Goal: Navigation & Orientation: Find specific page/section

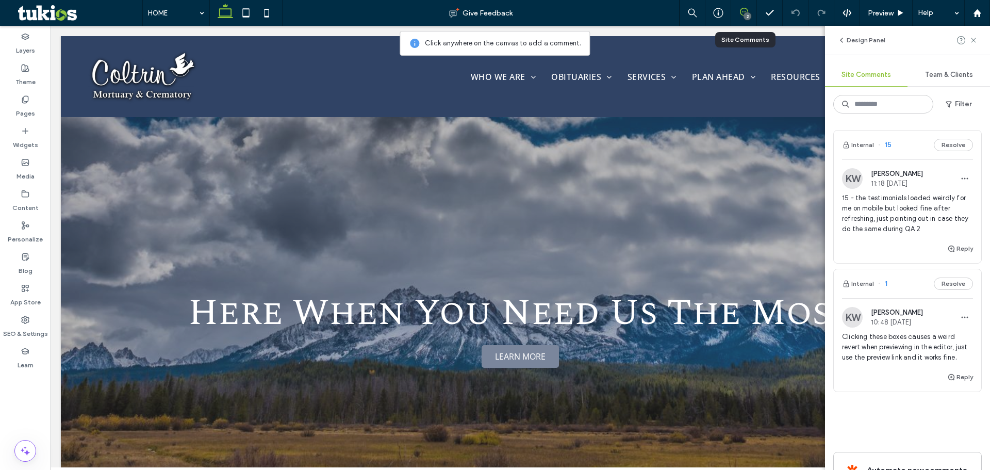
click at [906, 210] on span "15 - the testimonials loaded weirdly for me on mobile but looked fine after ref…" at bounding box center [907, 213] width 131 height 41
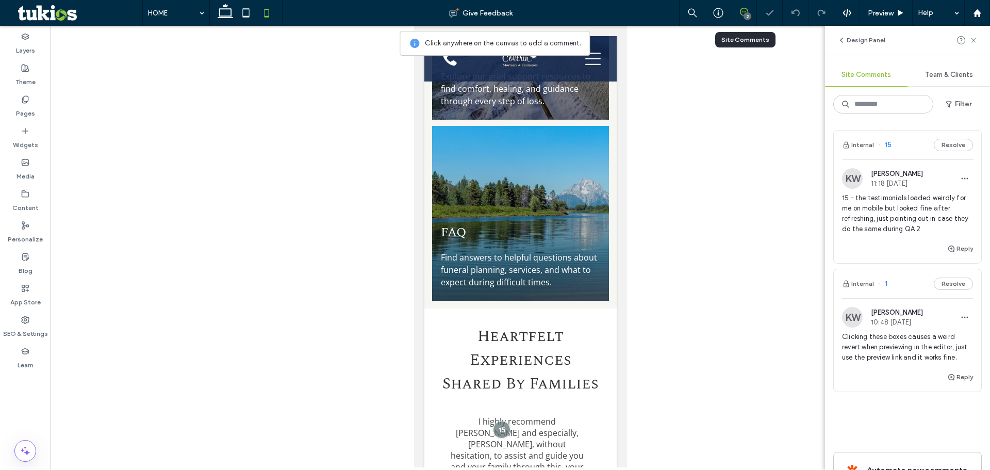
scroll to position [2021, 0]
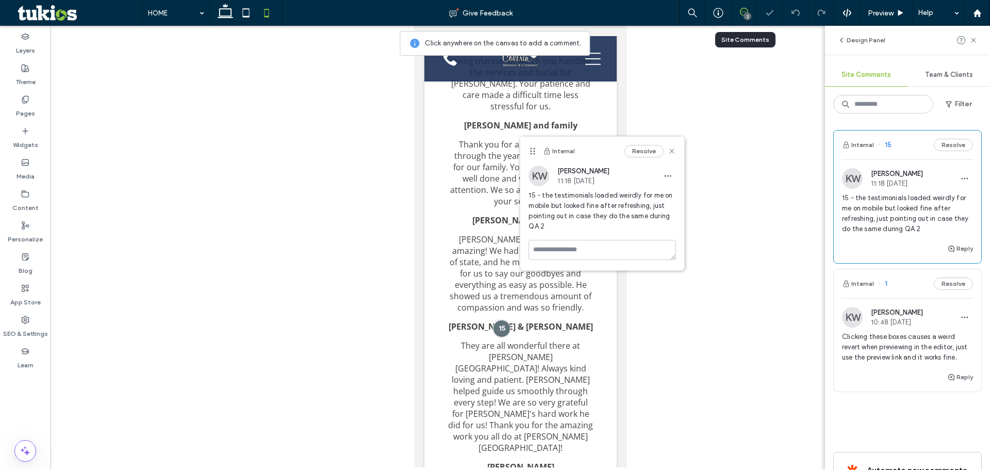
click at [893, 349] on span "Clicking these boxes causes a weird revert when previewing in the editor, just …" at bounding box center [907, 347] width 131 height 31
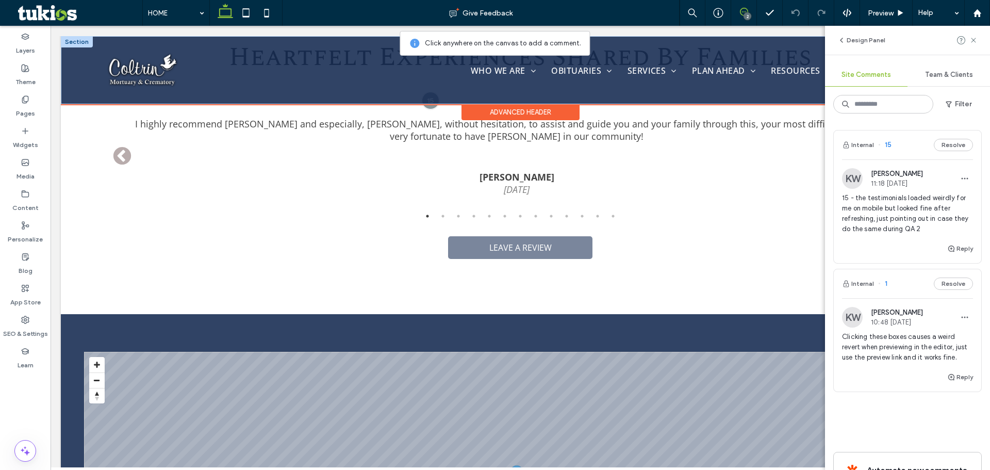
scroll to position [1888, 0]
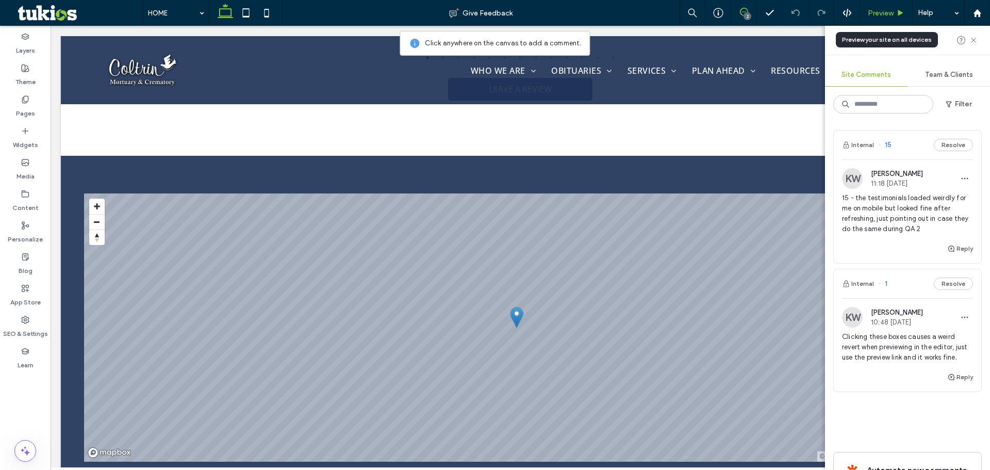
click at [874, 19] on div "Preview" at bounding box center [886, 13] width 53 height 26
click at [882, 15] on span "Preview" at bounding box center [881, 13] width 26 height 9
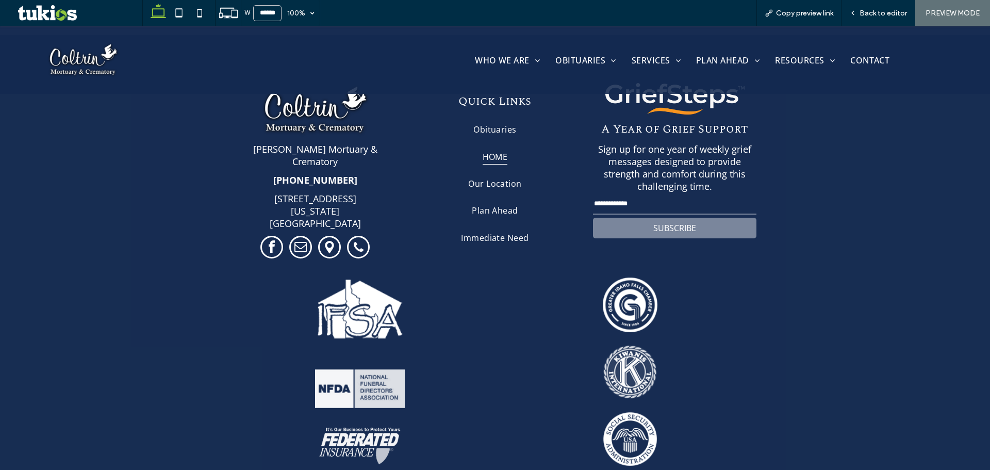
scroll to position [2363, 0]
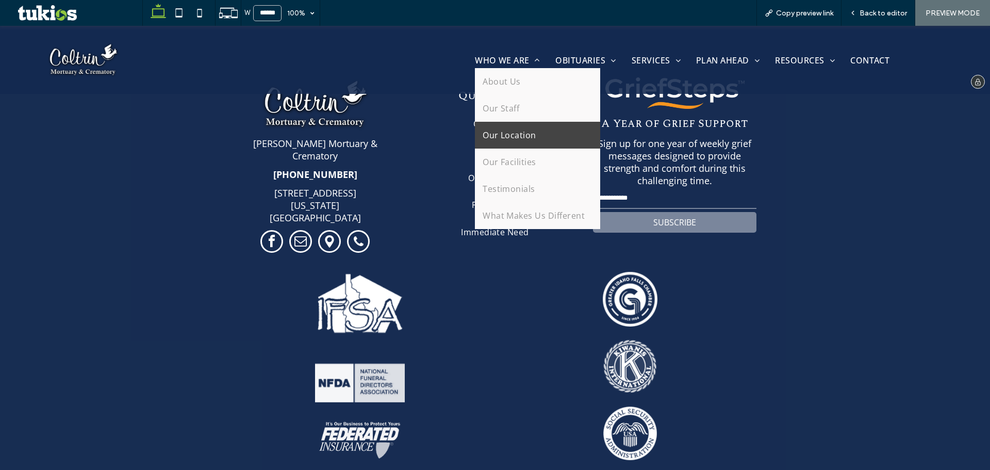
click at [538, 143] on link "Our Location" at bounding box center [537, 135] width 125 height 27
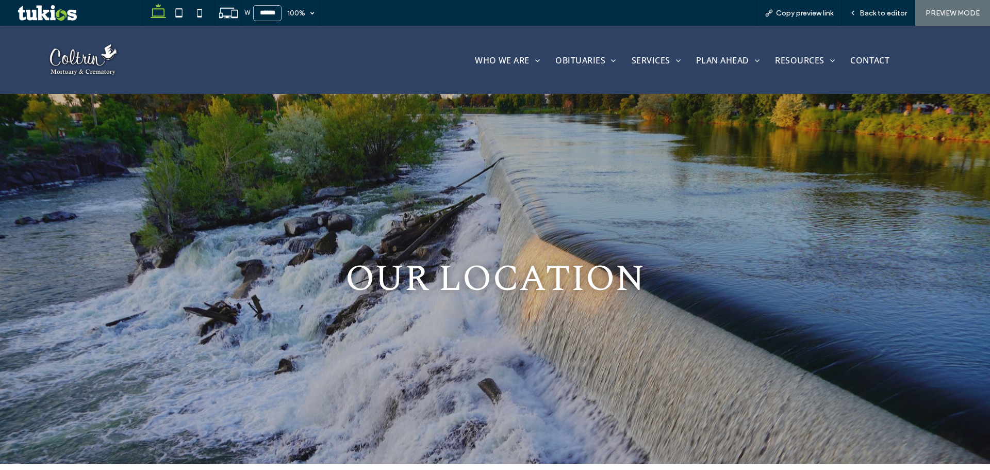
scroll to position [465, 0]
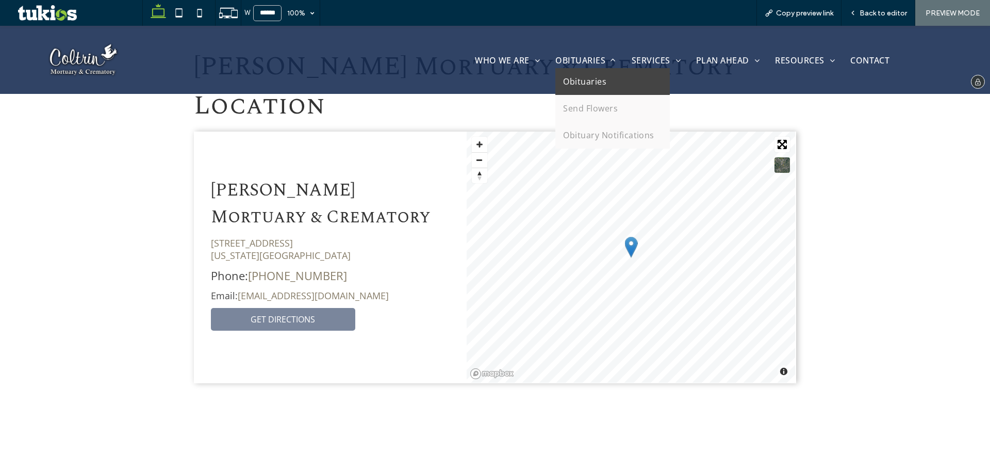
click at [574, 76] on span "Obituaries" at bounding box center [584, 81] width 43 height 11
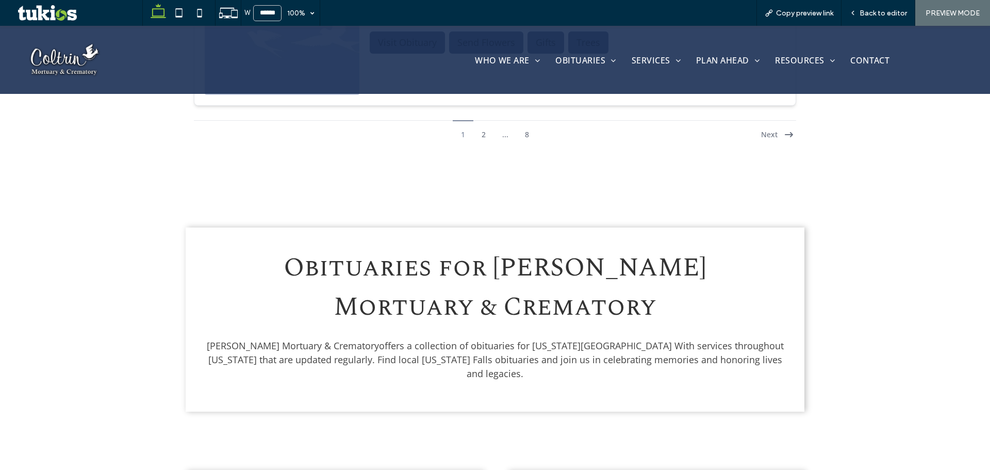
scroll to position [2737, 0]
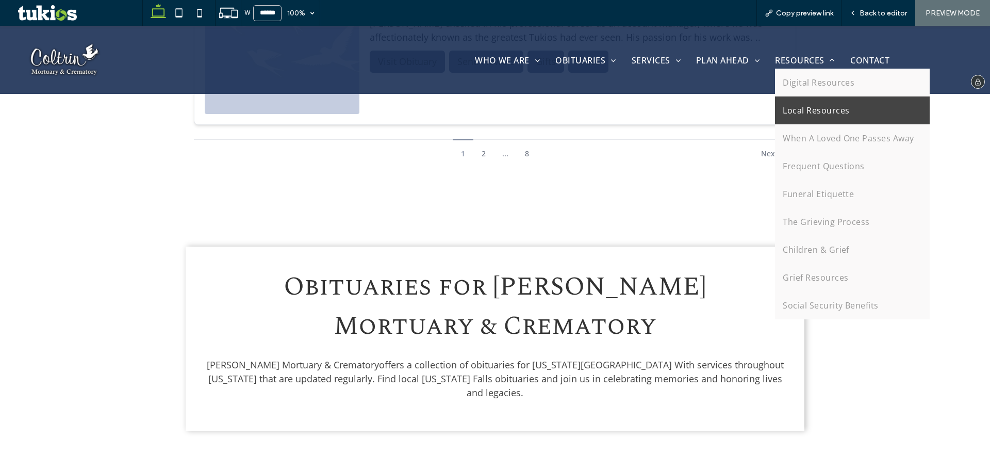
click at [820, 107] on span "Local Resources" at bounding box center [816, 110] width 67 height 12
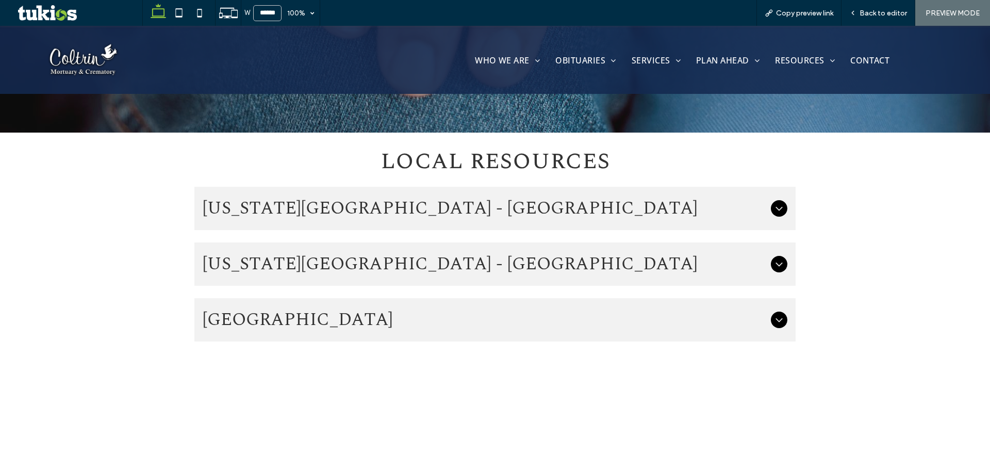
click at [648, 208] on span "[US_STATE][GEOGRAPHIC_DATA] - [GEOGRAPHIC_DATA]" at bounding box center [485, 208] width 564 height 27
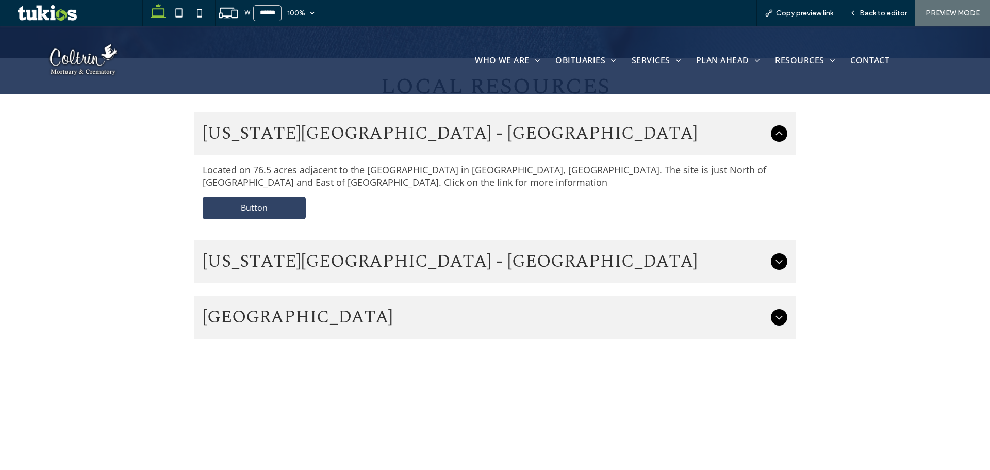
scroll to position [400, 0]
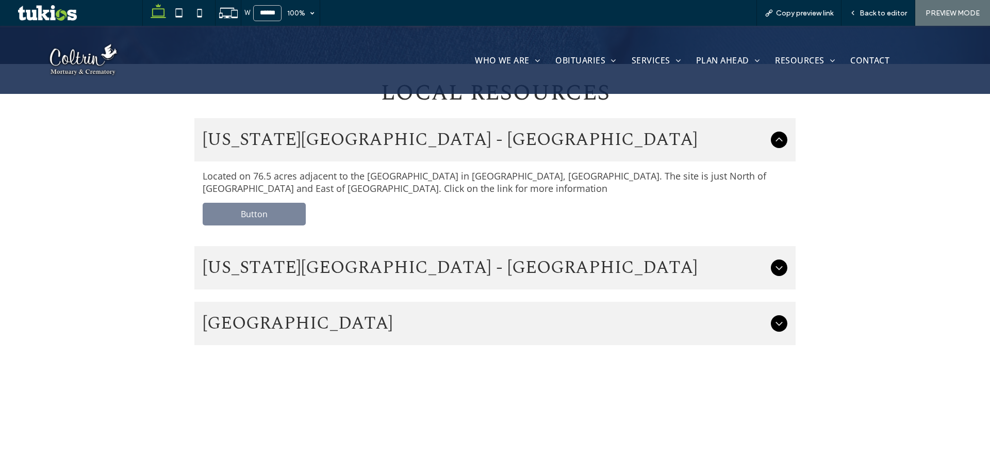
click at [546, 276] on span "[US_STATE][GEOGRAPHIC_DATA] - [GEOGRAPHIC_DATA]" at bounding box center [485, 267] width 564 height 27
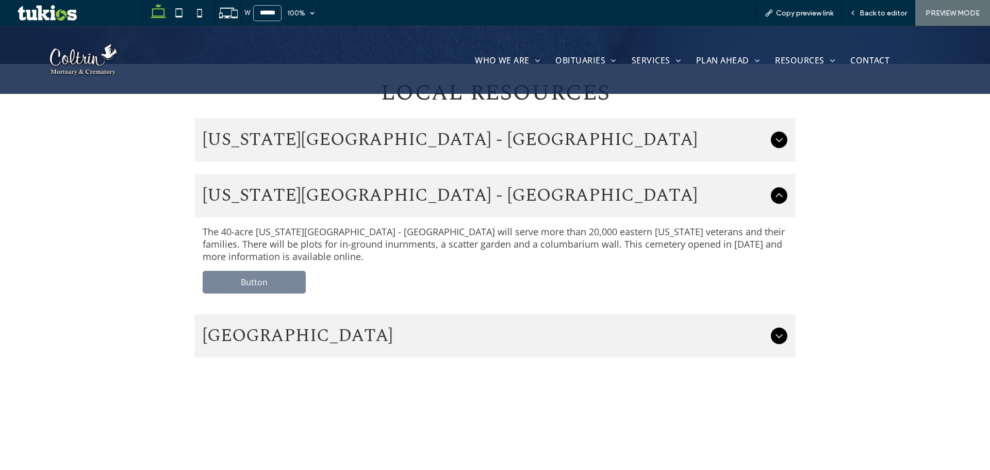
click at [353, 326] on span "[GEOGRAPHIC_DATA]" at bounding box center [485, 335] width 564 height 27
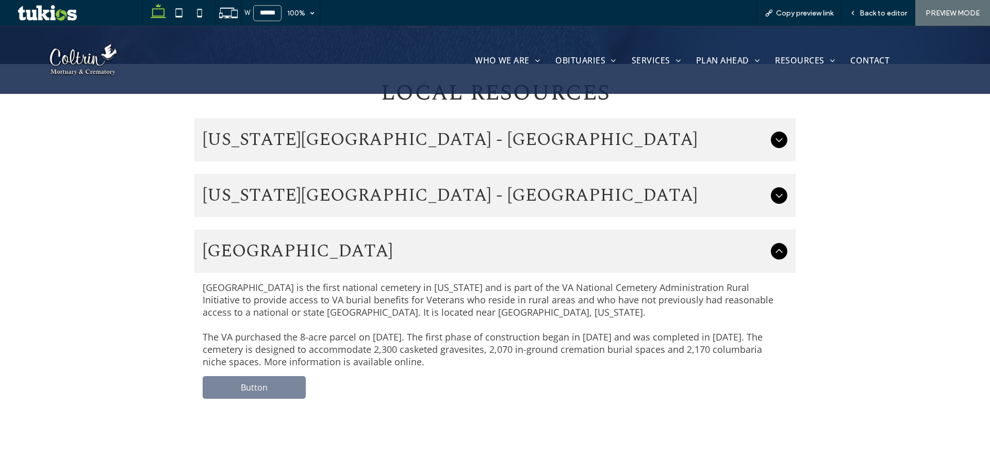
click at [390, 195] on span "[US_STATE][GEOGRAPHIC_DATA] - [GEOGRAPHIC_DATA]" at bounding box center [485, 195] width 564 height 27
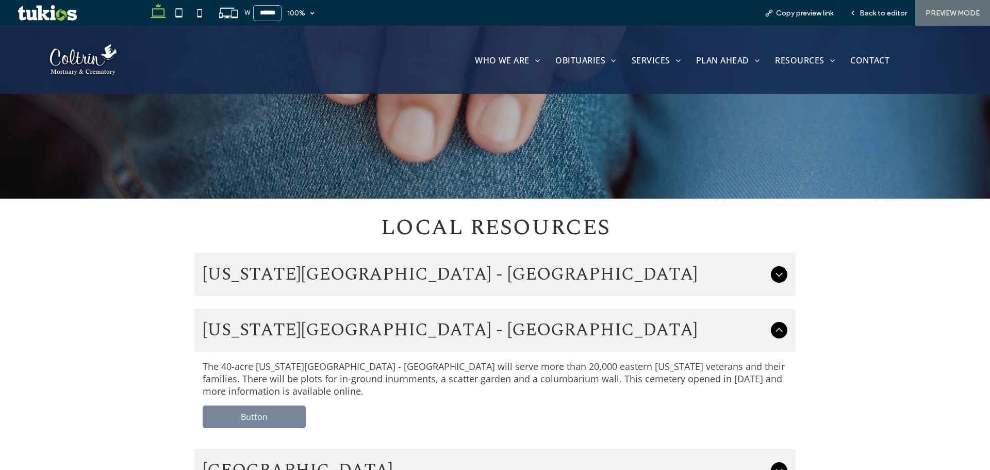
scroll to position [262, 0]
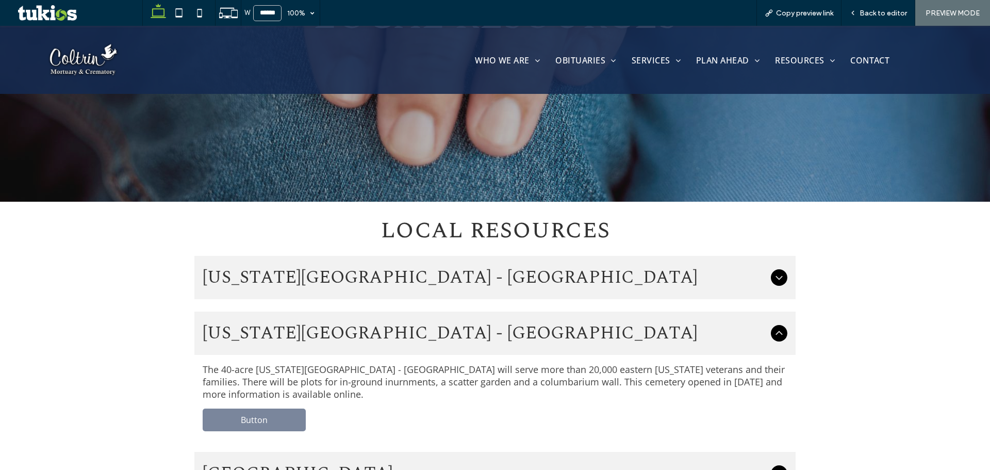
drag, startPoint x: 394, startPoint y: 280, endPoint x: 377, endPoint y: 288, distance: 18.9
click at [393, 280] on span "[US_STATE][GEOGRAPHIC_DATA] - [GEOGRAPHIC_DATA]" at bounding box center [485, 277] width 564 height 27
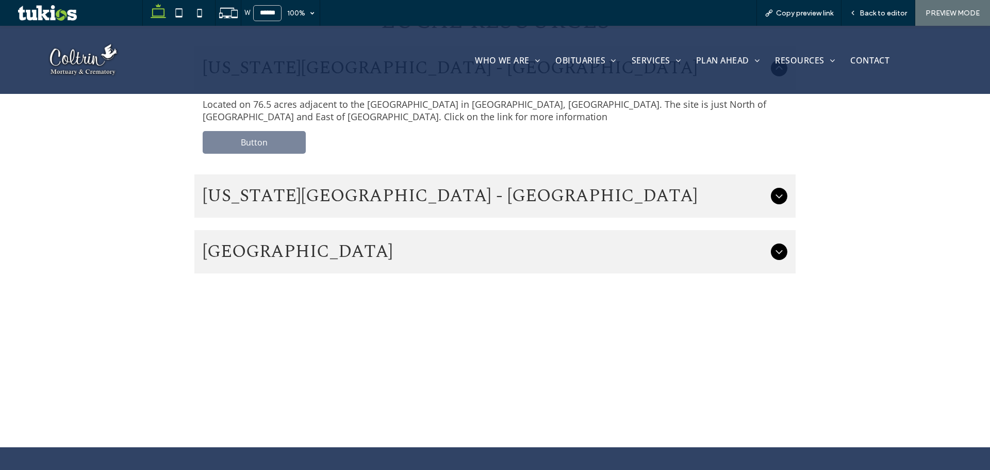
scroll to position [468, 0]
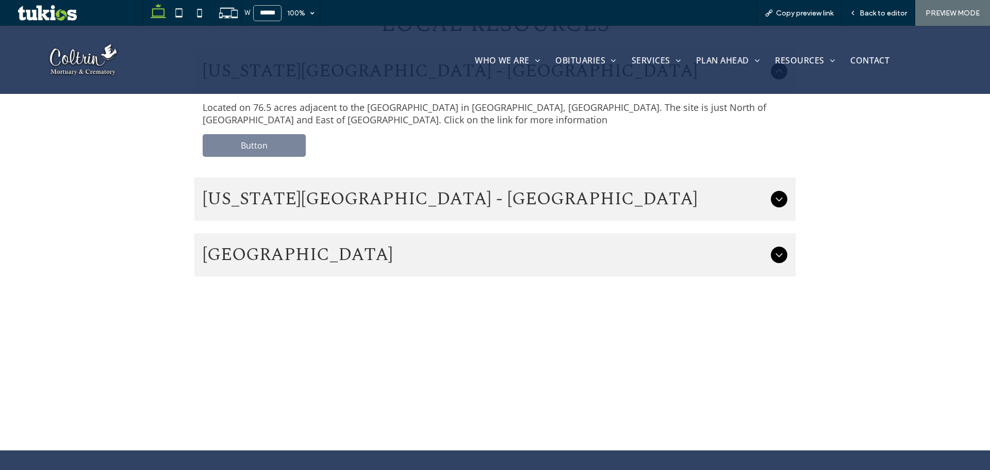
click at [624, 213] on div "[US_STATE][GEOGRAPHIC_DATA] - [GEOGRAPHIC_DATA]" at bounding box center [494, 198] width 601 height 43
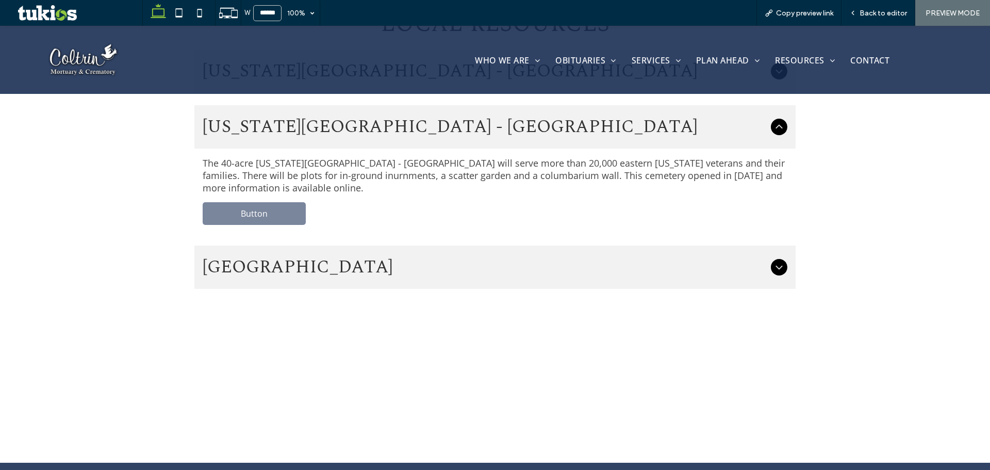
click at [607, 265] on span "[GEOGRAPHIC_DATA]" at bounding box center [485, 267] width 564 height 27
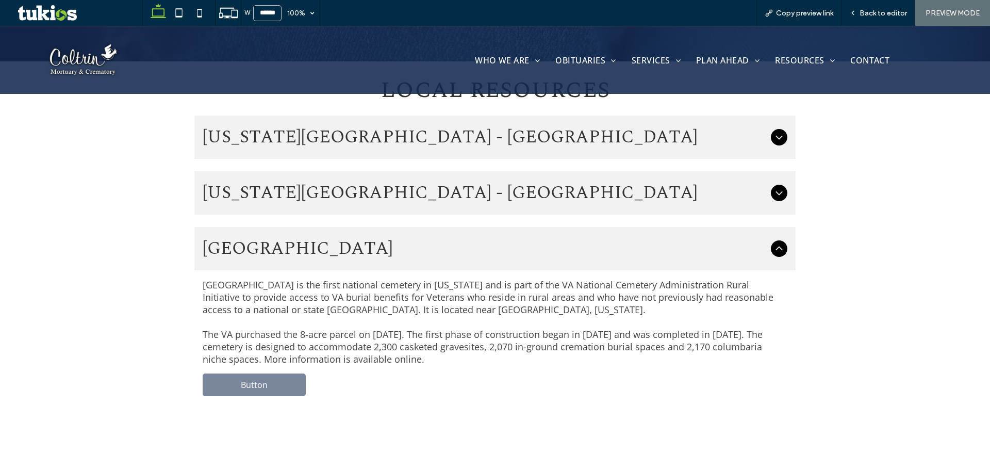
scroll to position [400, 0]
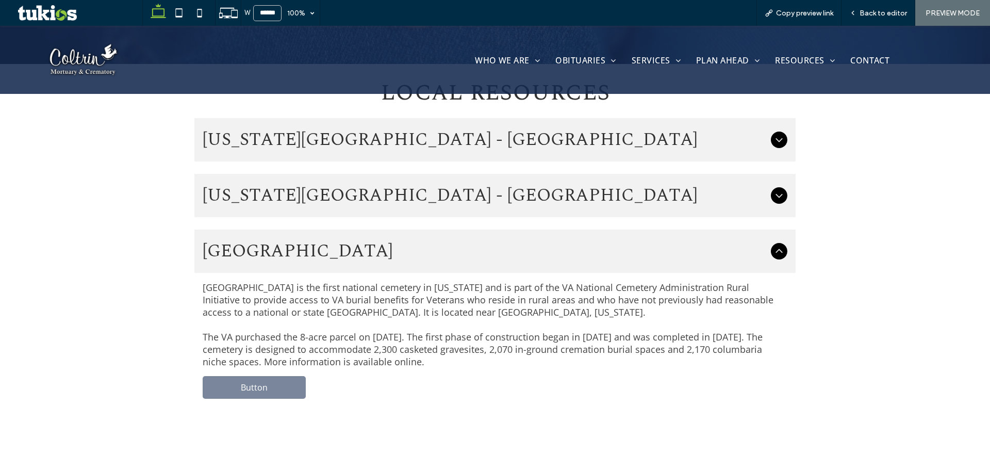
click at [622, 245] on span "[GEOGRAPHIC_DATA]" at bounding box center [485, 251] width 564 height 27
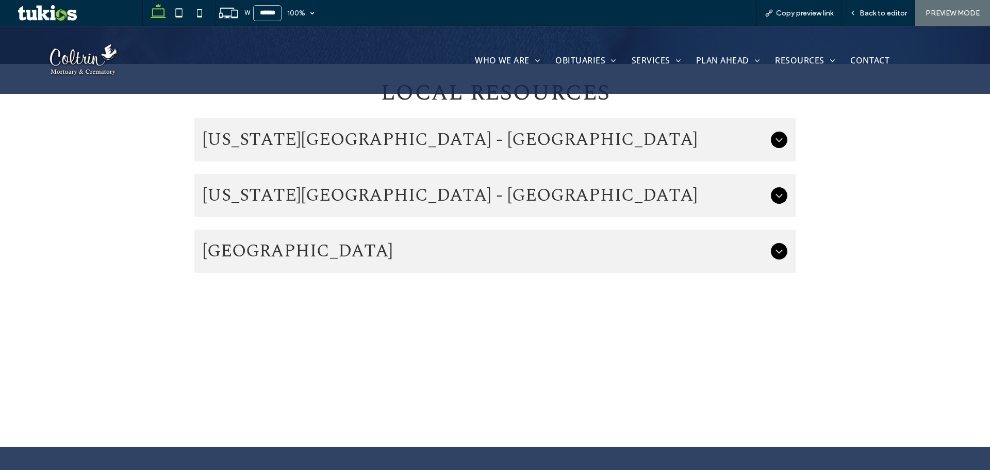
click at [583, 242] on span "[GEOGRAPHIC_DATA]" at bounding box center [485, 251] width 564 height 27
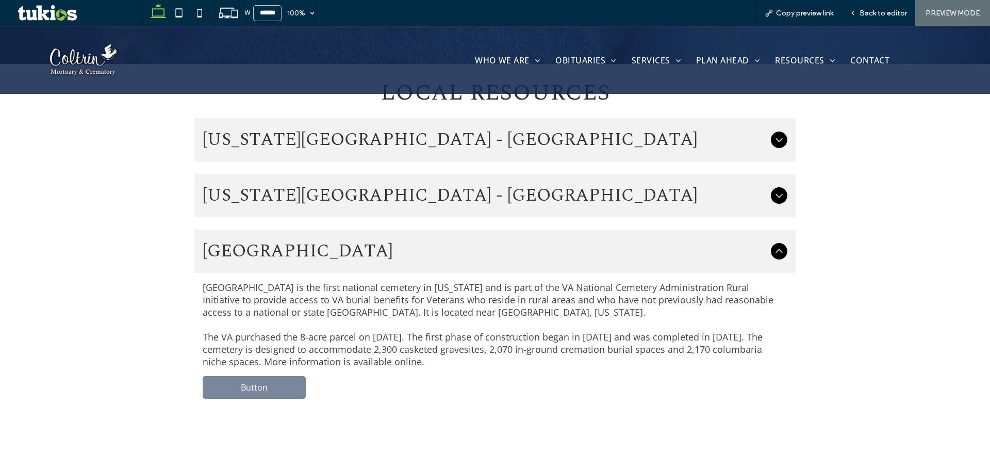
click at [594, 203] on span "[US_STATE][GEOGRAPHIC_DATA] - [GEOGRAPHIC_DATA]" at bounding box center [485, 195] width 564 height 27
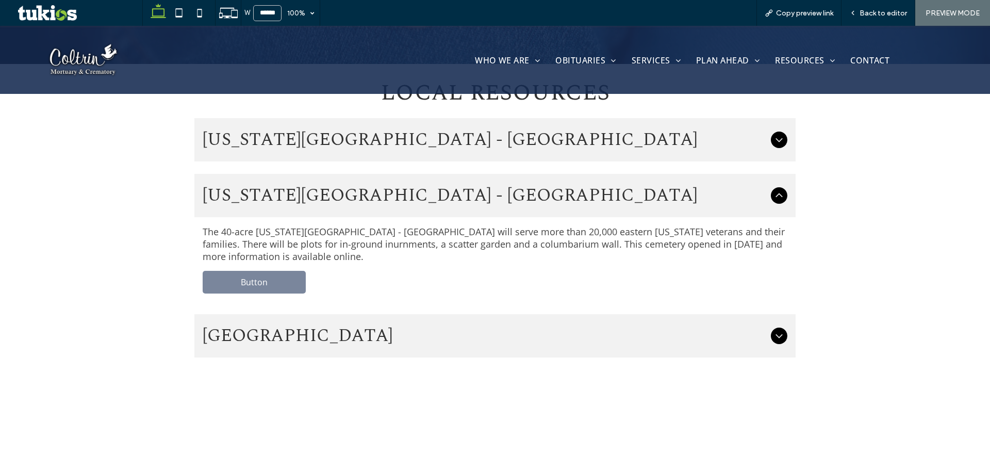
click at [601, 155] on div "[US_STATE][GEOGRAPHIC_DATA] - [GEOGRAPHIC_DATA]" at bounding box center [494, 139] width 601 height 43
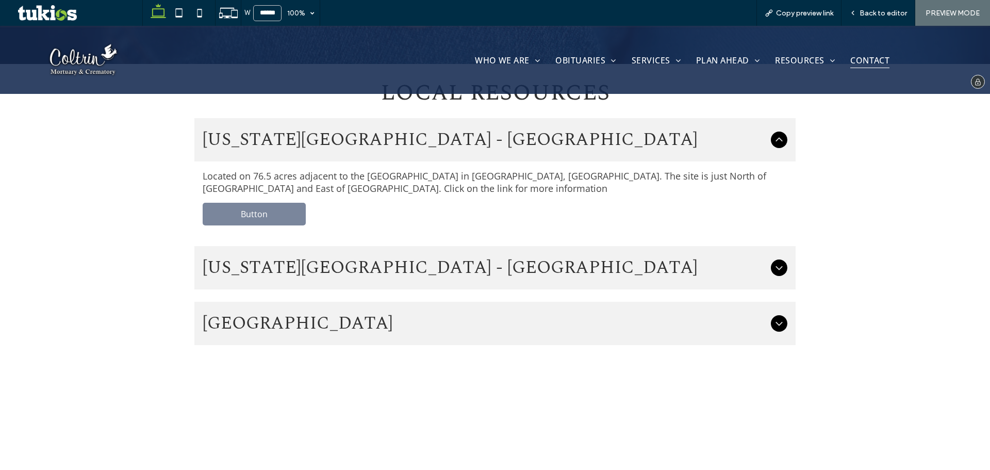
click at [865, 62] on span "CONTACT" at bounding box center [869, 60] width 39 height 16
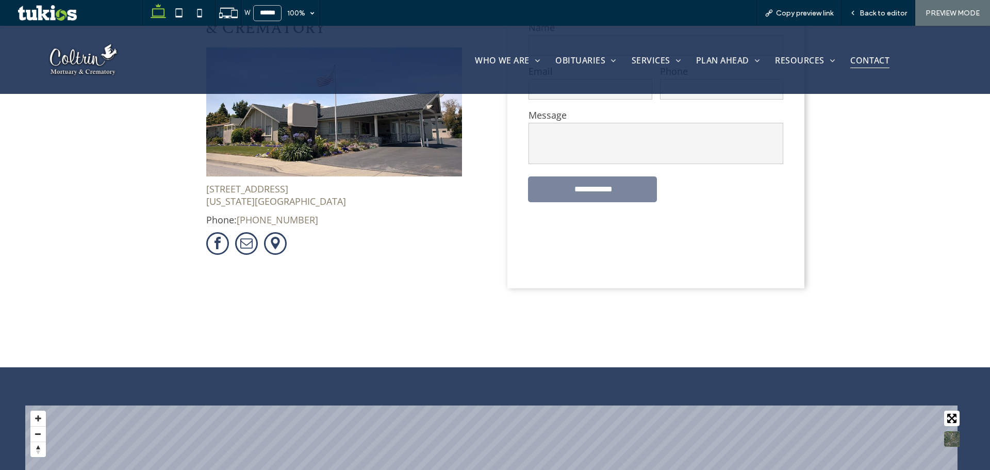
scroll to position [674, 0]
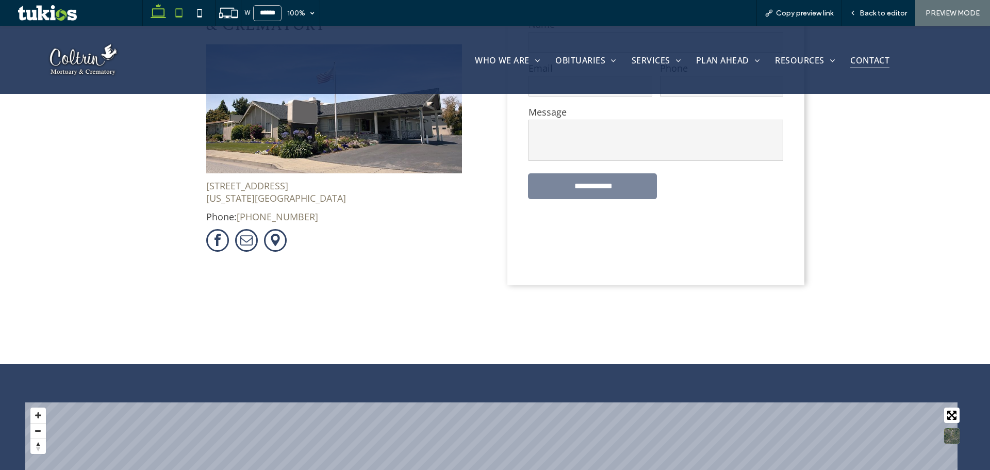
click at [177, 13] on icon at bounding box center [179, 13] width 21 height 21
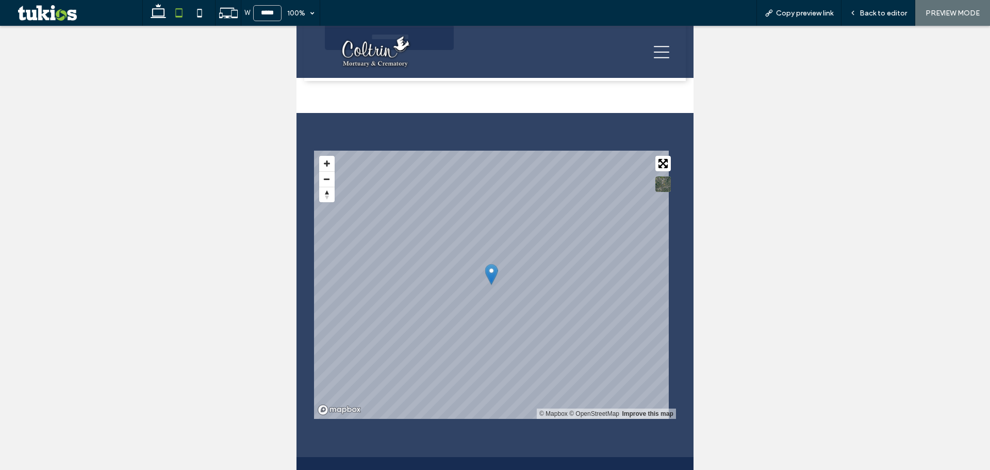
scroll to position [818, 0]
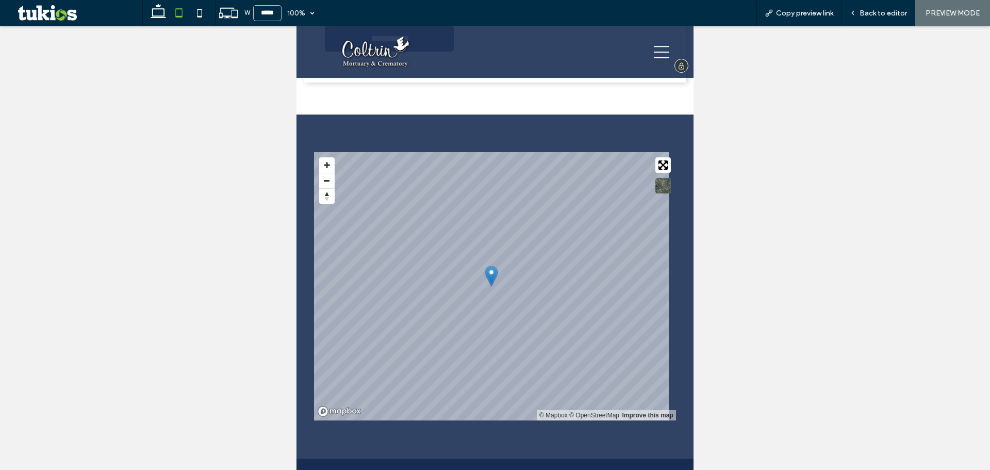
click at [401, 52] on img at bounding box center [375, 52] width 73 height 36
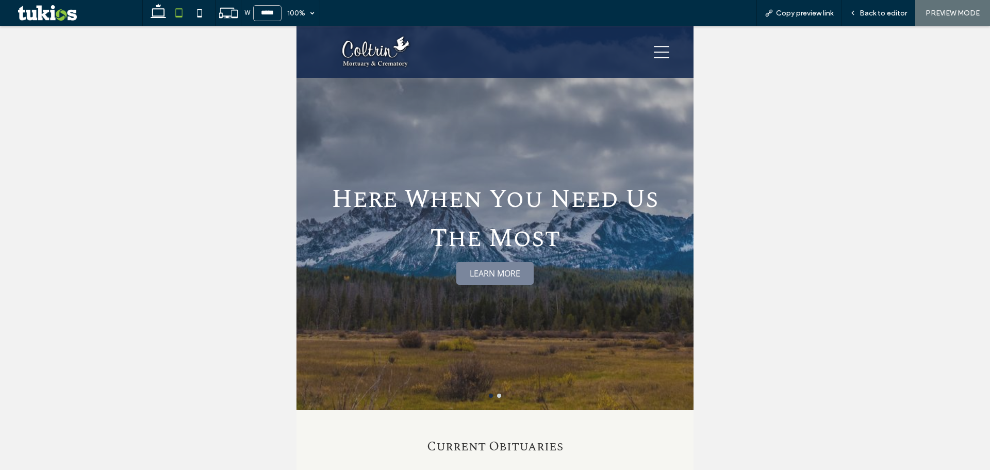
scroll to position [40, 0]
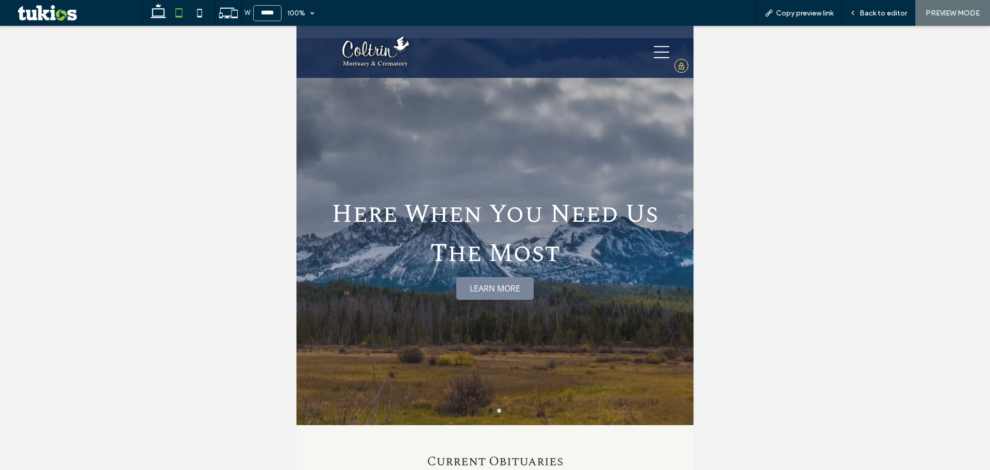
click at [658, 50] on icon at bounding box center [661, 51] width 15 height 15
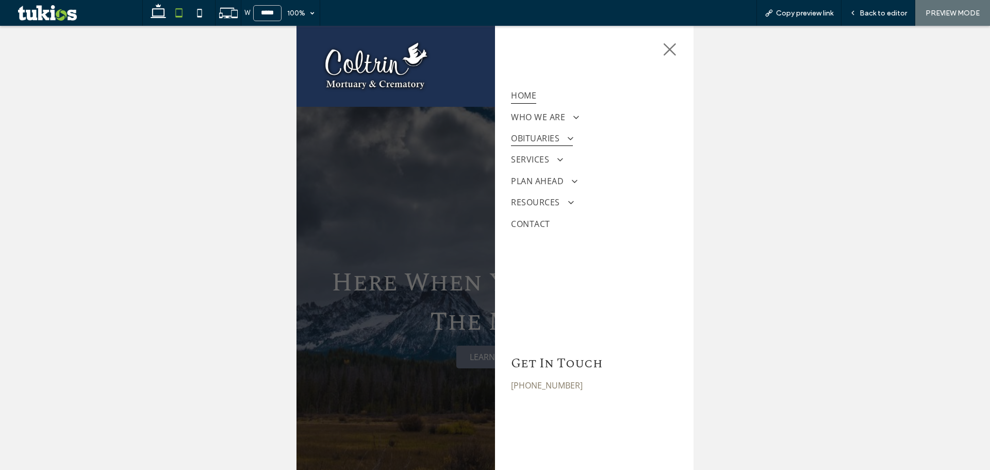
click at [554, 138] on span "OBITUARIES" at bounding box center [541, 138] width 61 height 16
drag, startPoint x: 552, startPoint y: 172, endPoint x: 850, endPoint y: 201, distance: 299.5
click at [552, 172] on span "Send Flowers" at bounding box center [538, 174] width 43 height 9
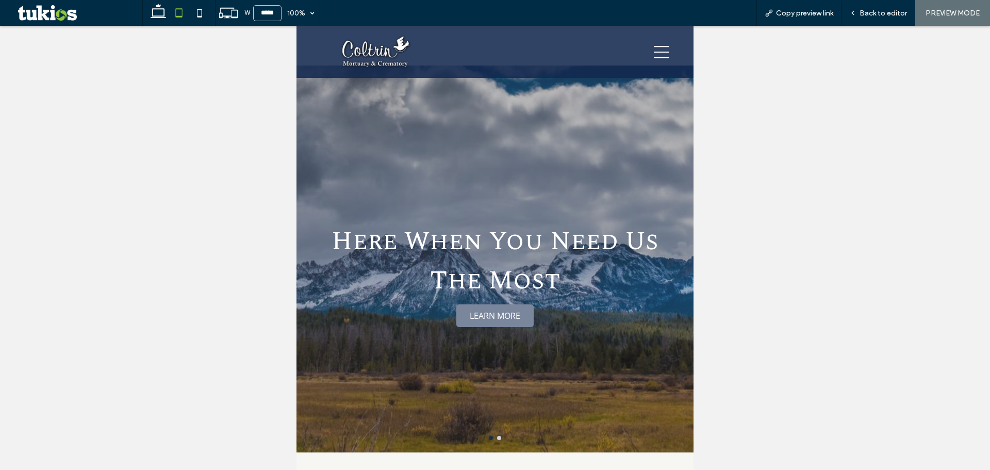
scroll to position [11, 0]
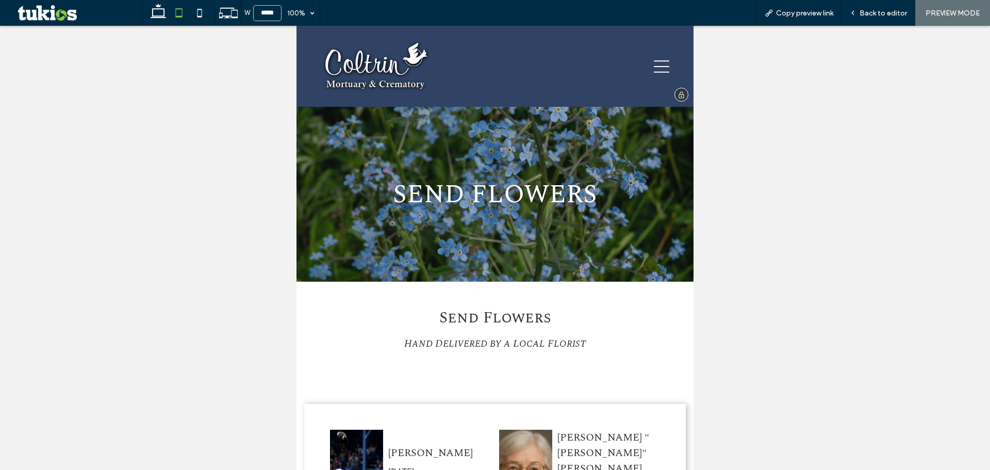
click at [654, 63] on icon at bounding box center [661, 66] width 15 height 15
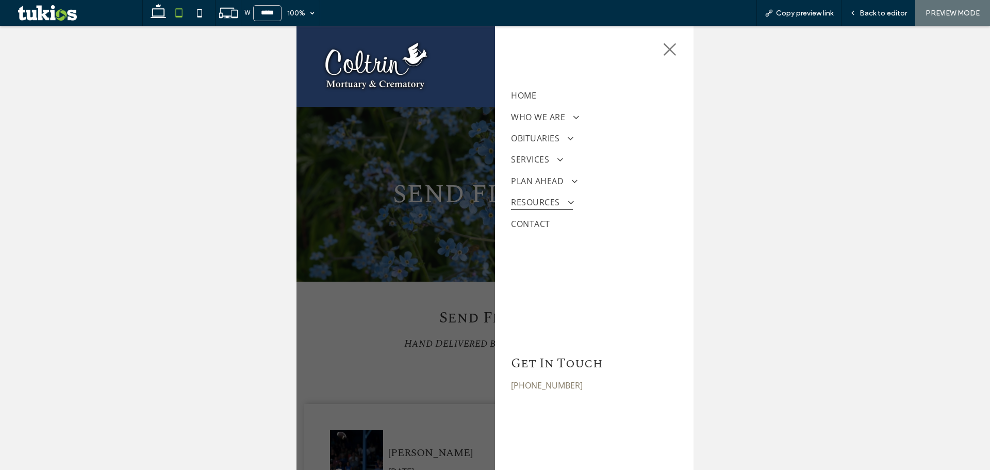
click at [560, 200] on span at bounding box center [567, 203] width 16 height 10
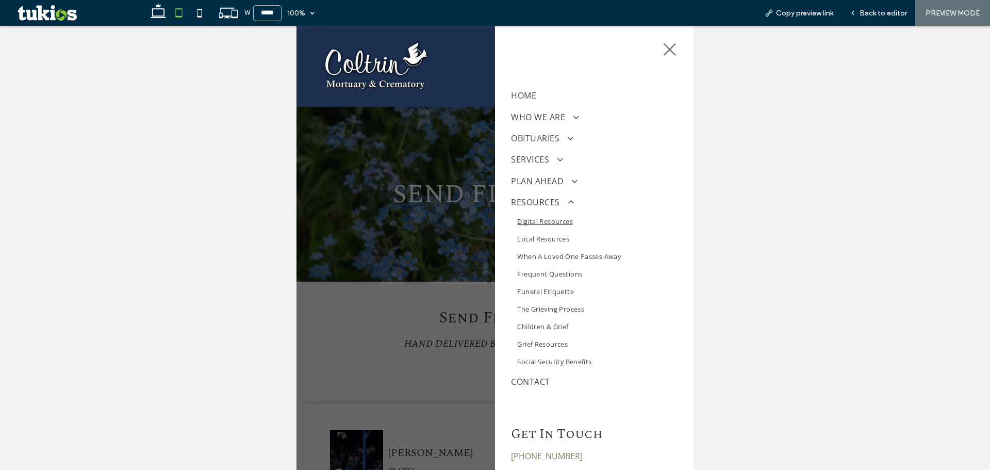
click at [563, 217] on span "Digital Resources" at bounding box center [545, 221] width 56 height 9
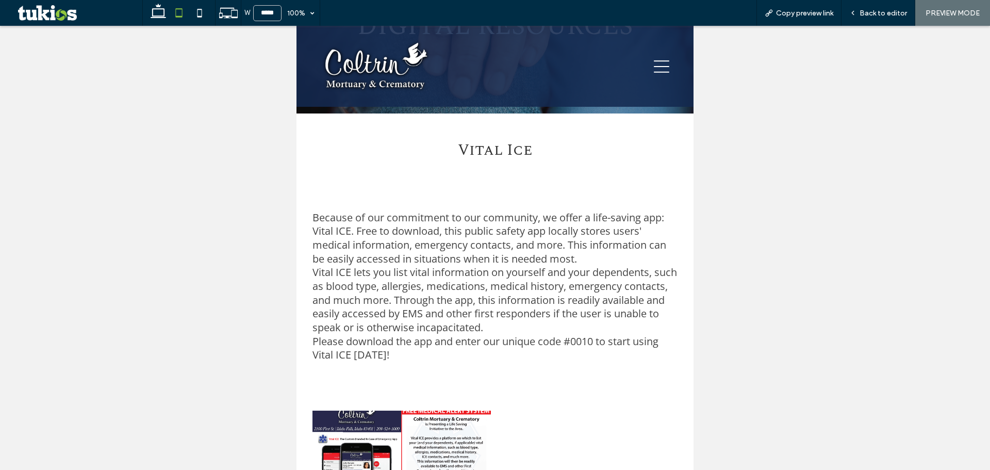
scroll to position [316, 0]
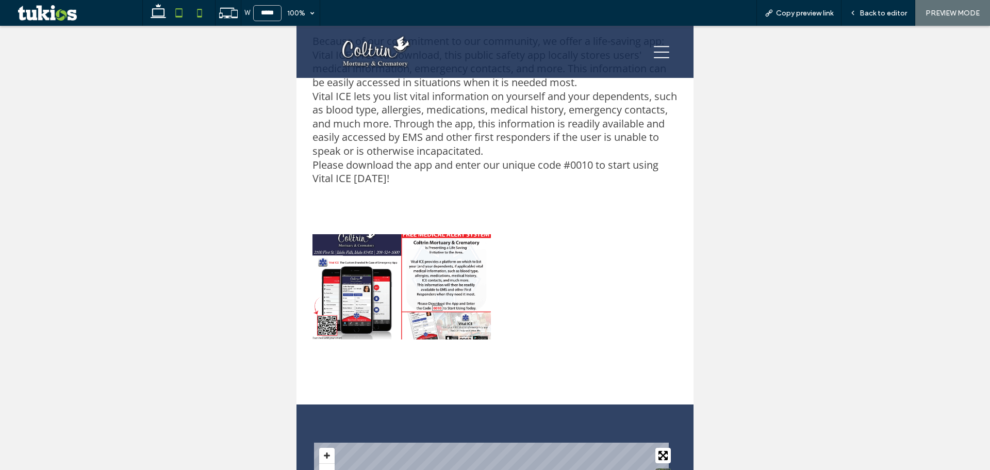
click at [201, 15] on icon at bounding box center [199, 13] width 21 height 21
type input "*****"
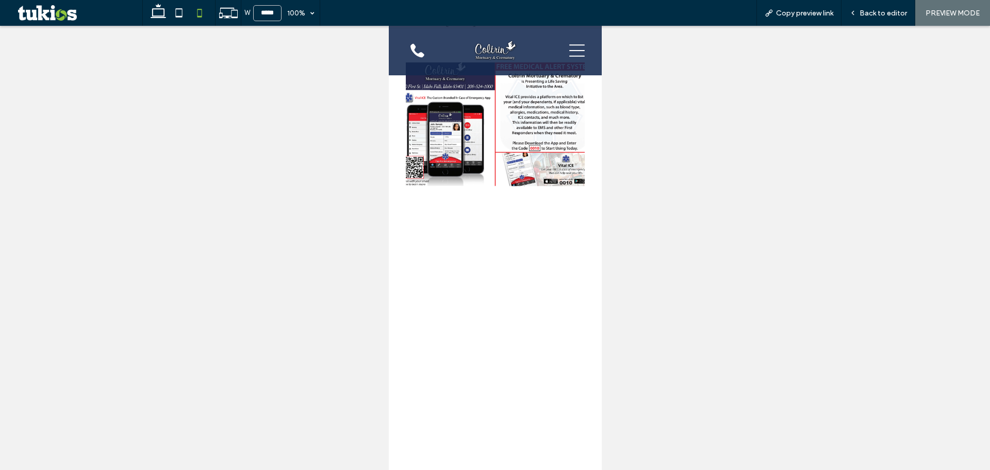
scroll to position [364, 0]
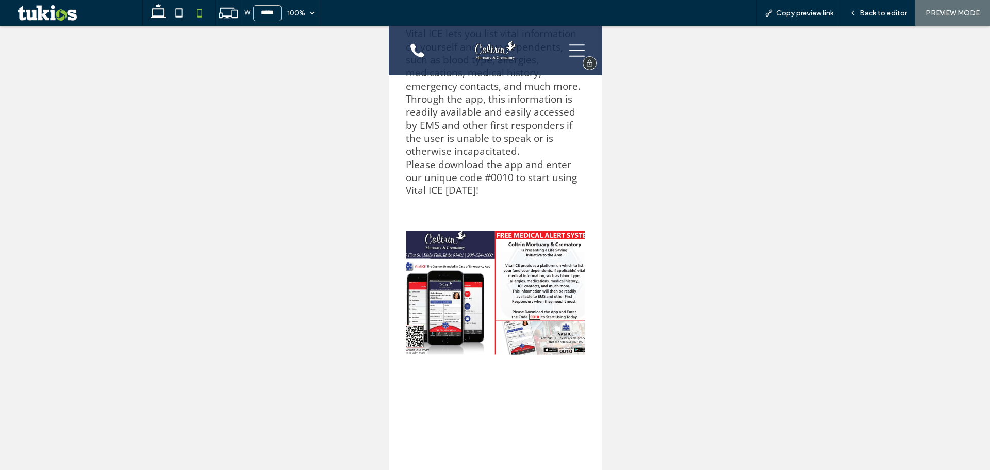
click at [504, 45] on img at bounding box center [495, 51] width 44 height 22
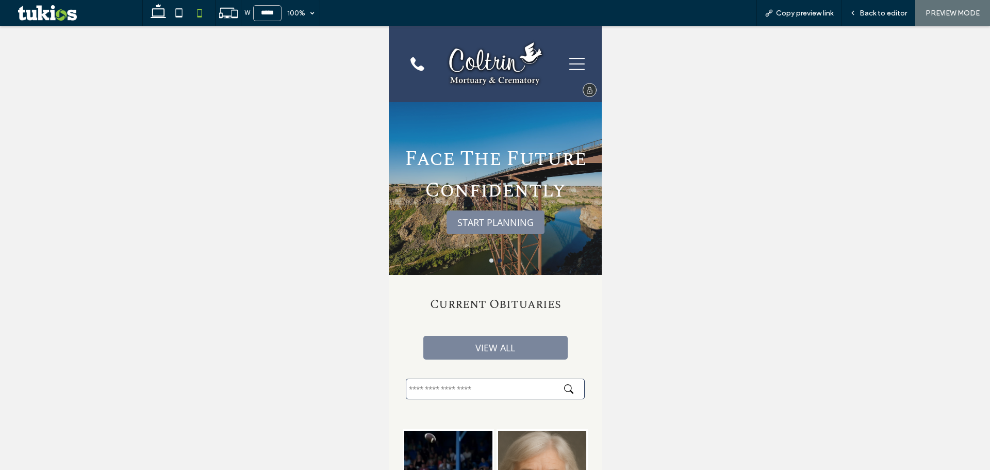
click at [569, 63] on icon at bounding box center [576, 64] width 15 height 12
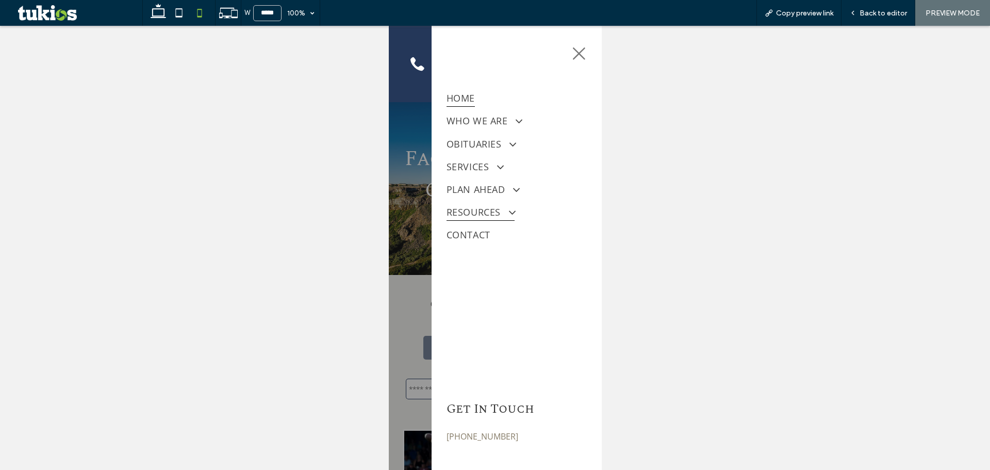
click at [511, 207] on span at bounding box center [507, 212] width 19 height 12
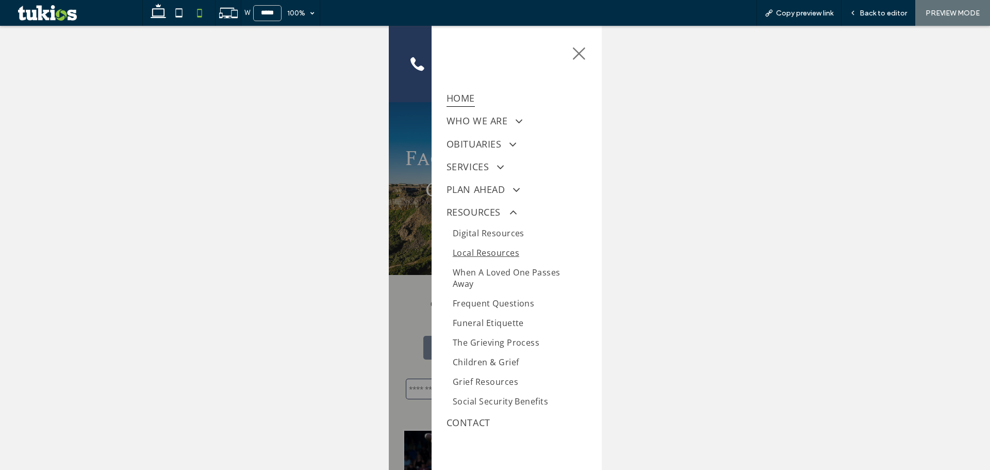
click at [502, 252] on span "Local Resources" at bounding box center [485, 252] width 67 height 11
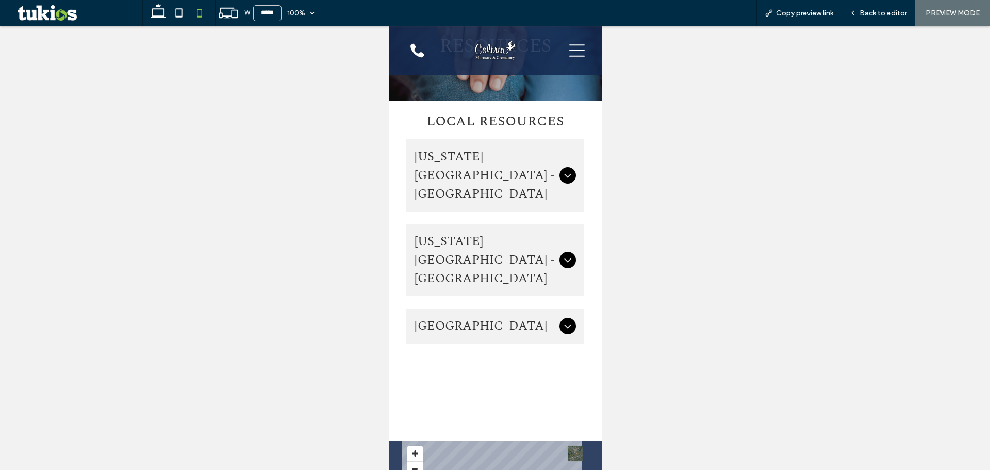
click at [561, 172] on icon at bounding box center [567, 175] width 12 height 12
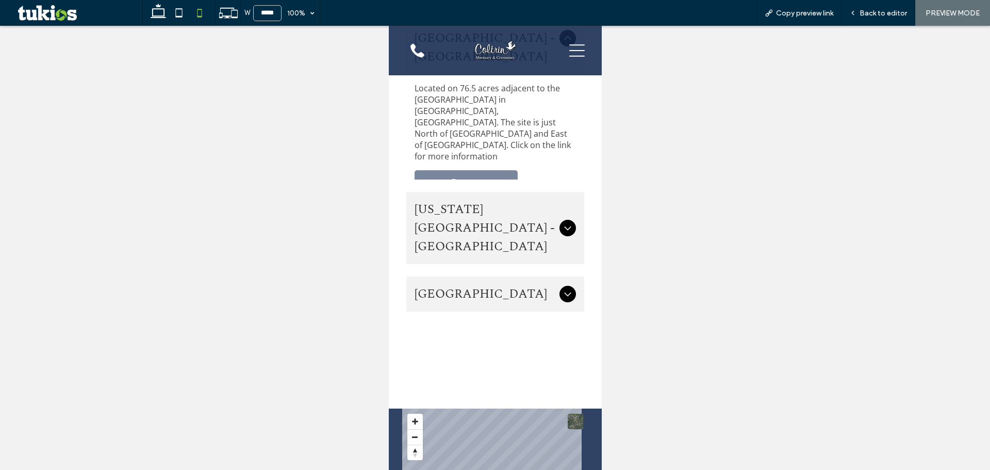
click at [561, 222] on icon at bounding box center [567, 228] width 12 height 12
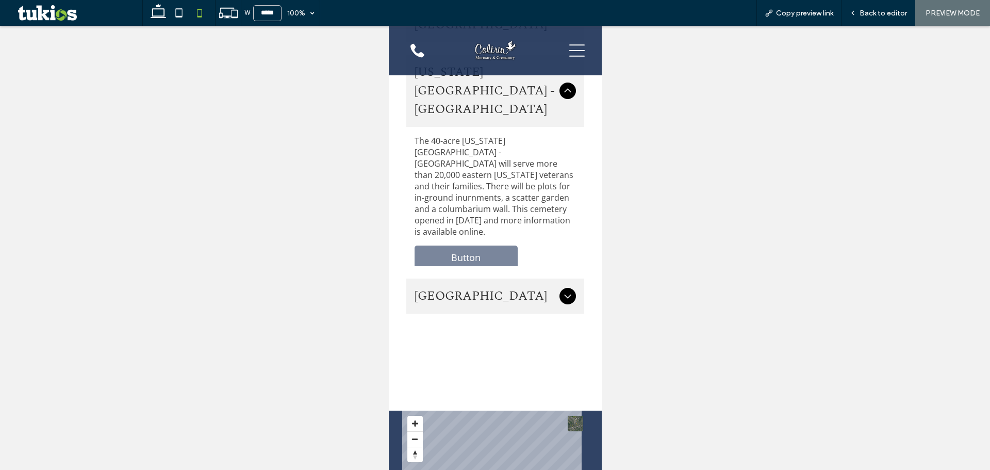
scroll to position [318, 0]
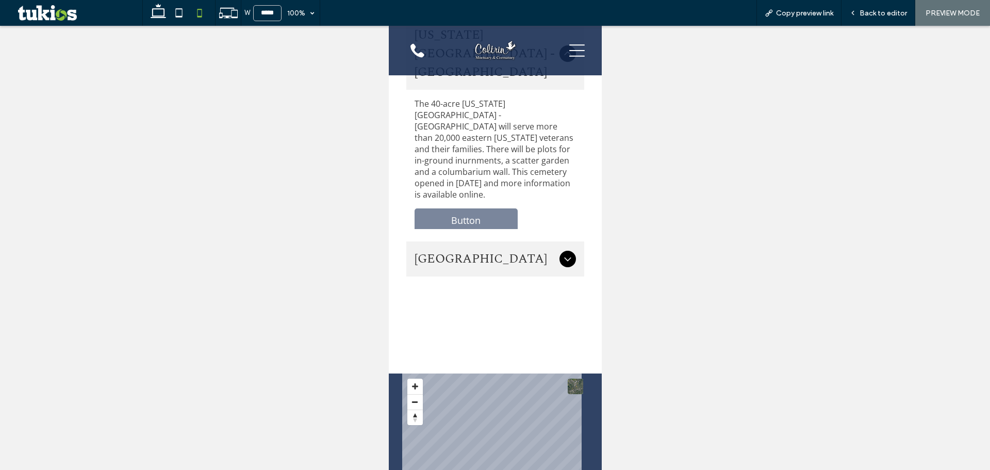
click at [546, 260] on span "[GEOGRAPHIC_DATA]" at bounding box center [484, 259] width 141 height 19
